Goal: Register for event/course

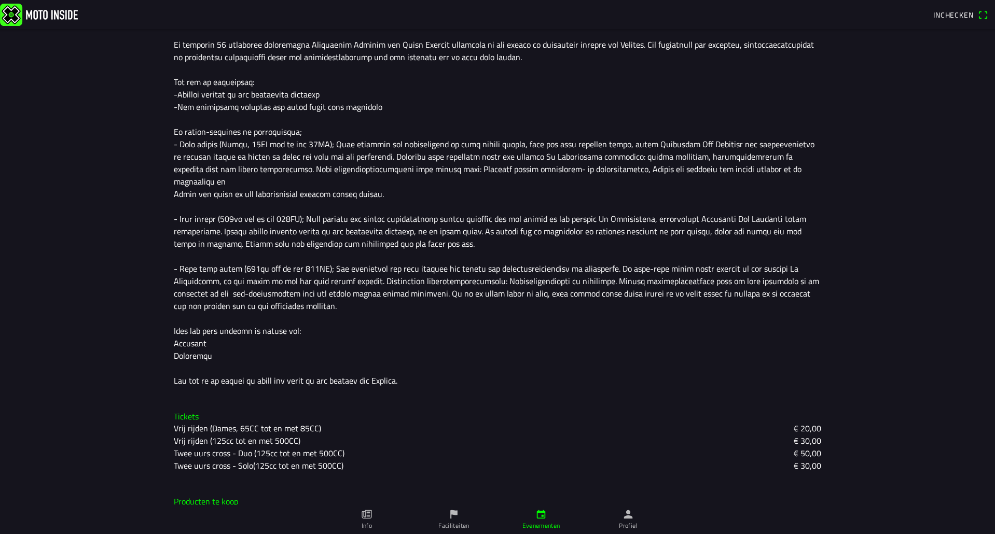
scroll to position [356, 0]
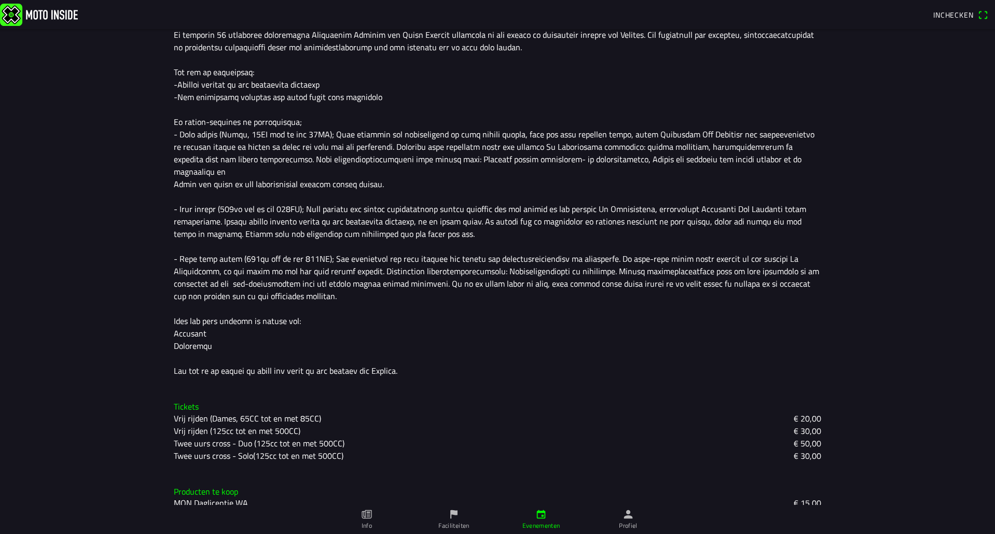
click at [0, 0] on slot "Twee uurs cross - Duo (125cc tot en met 500CC)" at bounding box center [0, 0] width 0 height 0
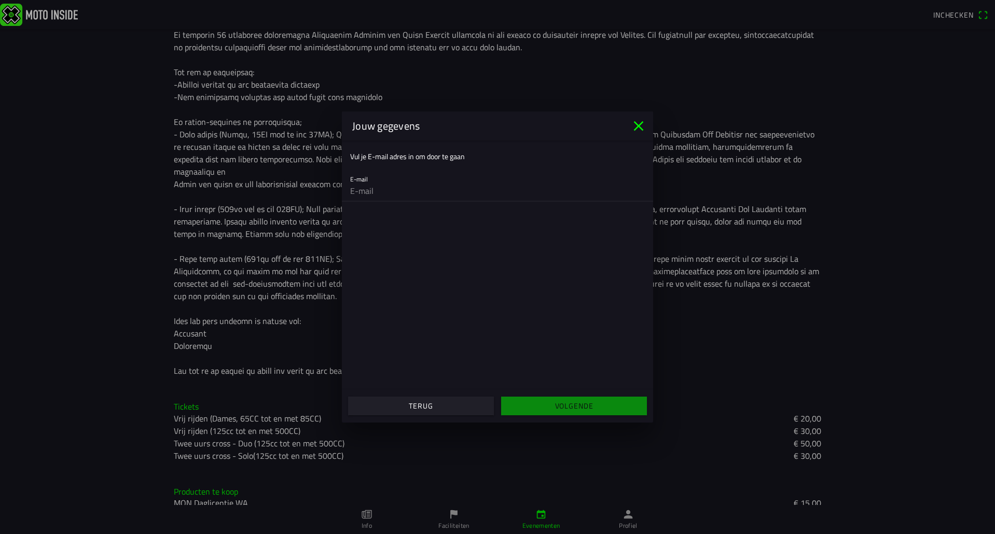
click at [401, 191] on input "email" at bounding box center [497, 191] width 295 height 21
type input "roy@bolscher.nl"
click at [0, 0] on slot "Volgende" at bounding box center [0, 0] width 0 height 0
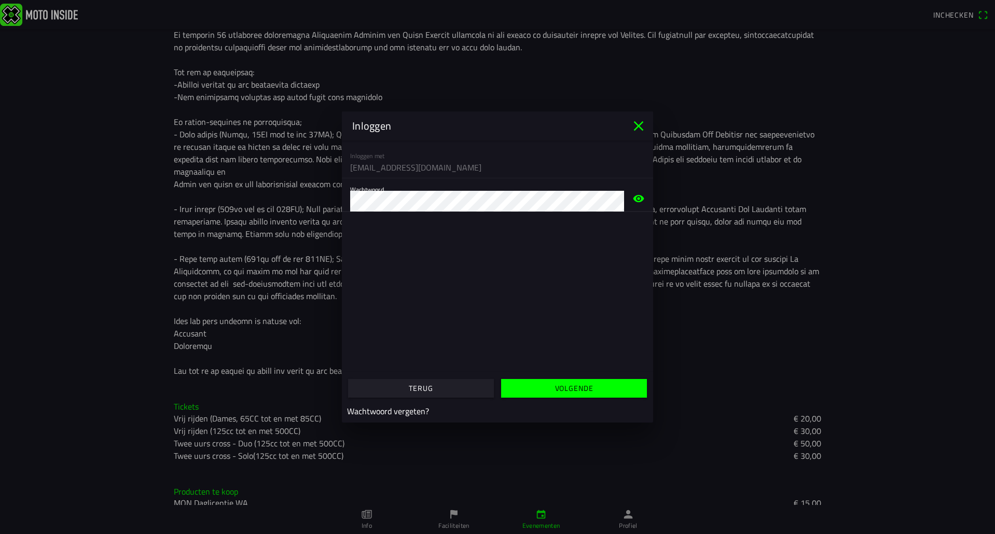
click at [0, 0] on slot "Volgende" at bounding box center [0, 0] width 0 height 0
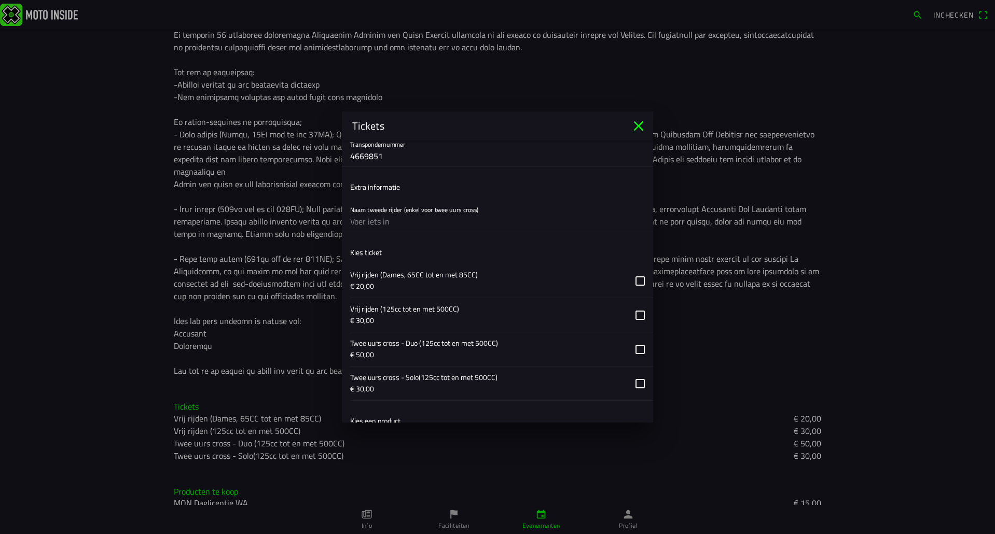
scroll to position [393, 0]
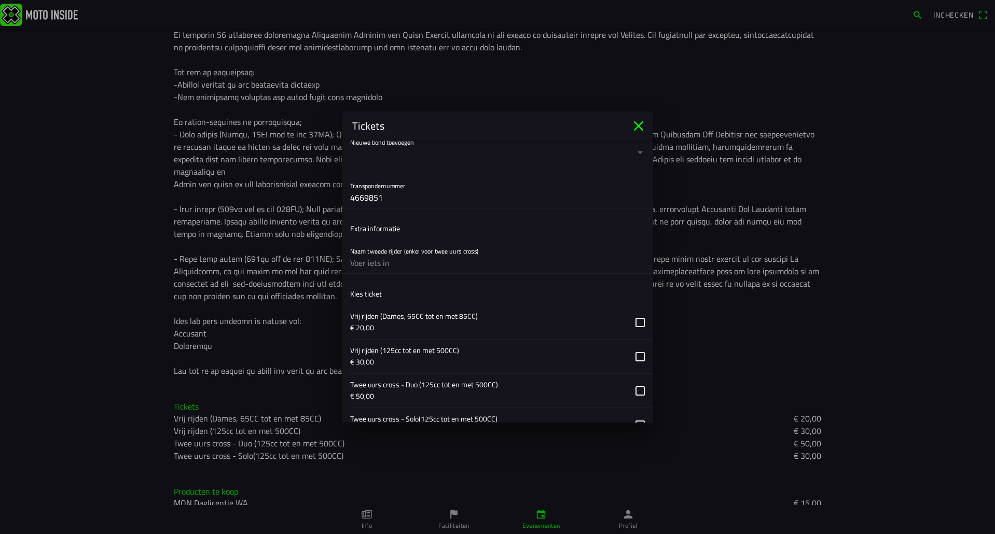
click at [378, 227] on ion-label "Extra informatie" at bounding box center [375, 228] width 50 height 11
click at [381, 259] on input "text" at bounding box center [497, 263] width 295 height 21
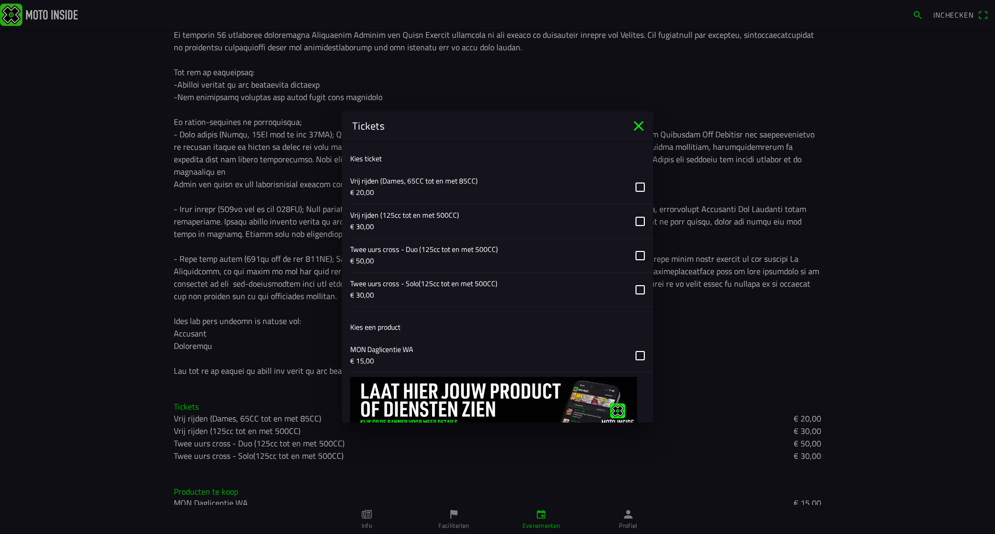
scroll to position [565, 0]
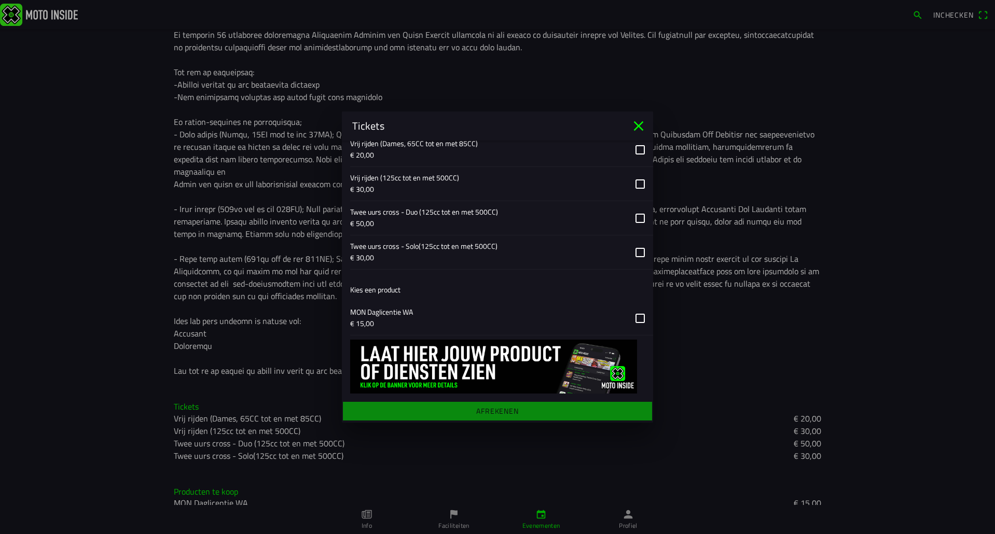
click at [639, 126] on icon "close" at bounding box center [639, 126] width 10 height 10
